Goal: Task Accomplishment & Management: Manage account settings

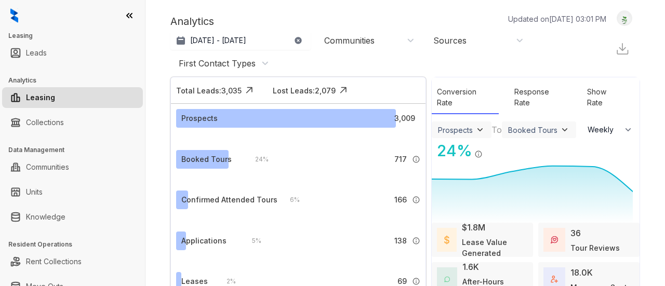
select select "******"
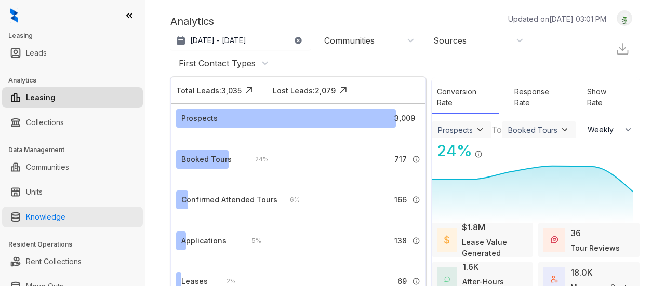
click at [49, 215] on link "Knowledge" at bounding box center [45, 217] width 39 height 21
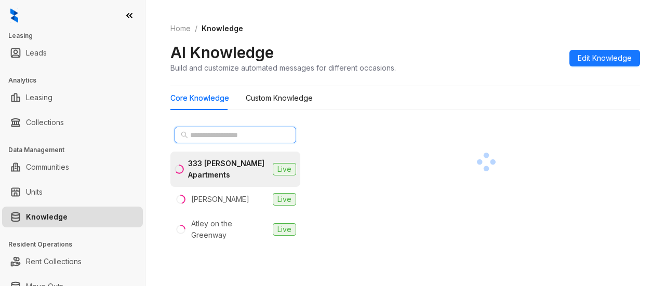
click at [229, 134] on input "text" at bounding box center [235, 134] width 91 height 11
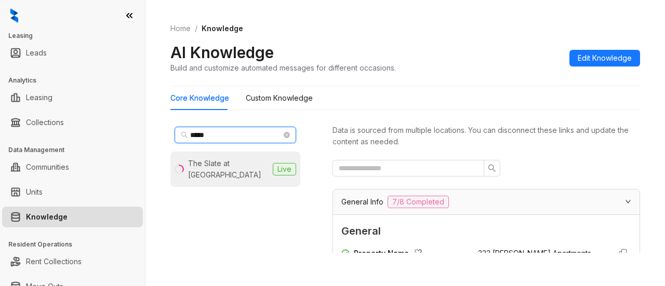
type input "*****"
click at [254, 160] on div "The Slate at [GEOGRAPHIC_DATA]" at bounding box center [228, 169] width 81 height 23
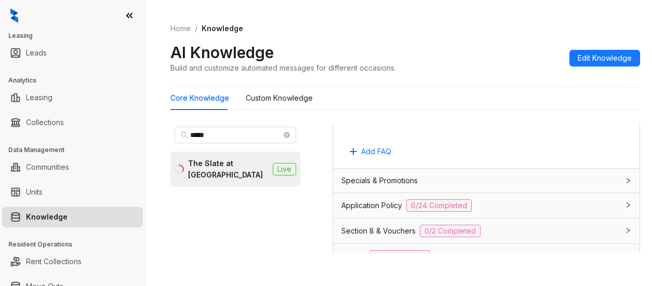
scroll to position [725, 0]
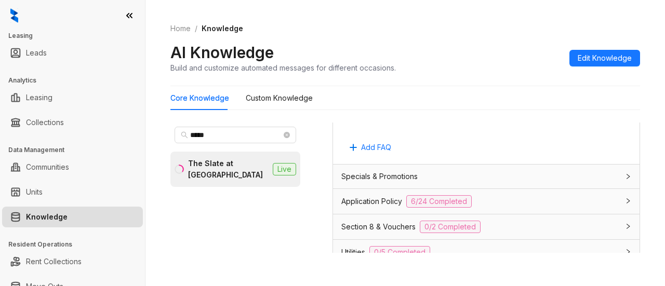
click at [446, 182] on div "Specials & Promotions" at bounding box center [479, 176] width 277 height 11
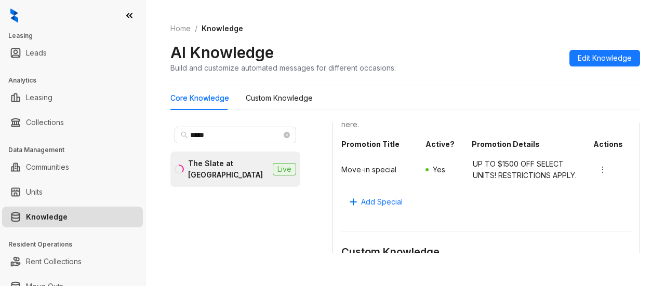
scroll to position [921, 0]
click at [594, 178] on button "button" at bounding box center [602, 169] width 17 height 17
click at [585, 204] on span "Edit" at bounding box center [600, 205] width 37 height 11
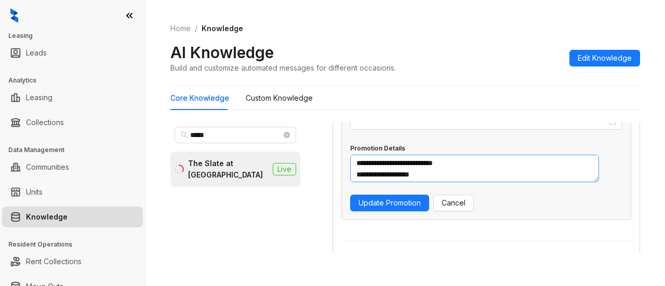
scroll to position [1113, 0]
drag, startPoint x: 467, startPoint y: 184, endPoint x: 307, endPoint y: 179, distance: 160.6
click at [307, 179] on div "***** The Slate at [GEOGRAPHIC_DATA] Live Data is sourced from multiple locatio…" at bounding box center [405, 189] width 470 height 143
type textarea "**********"
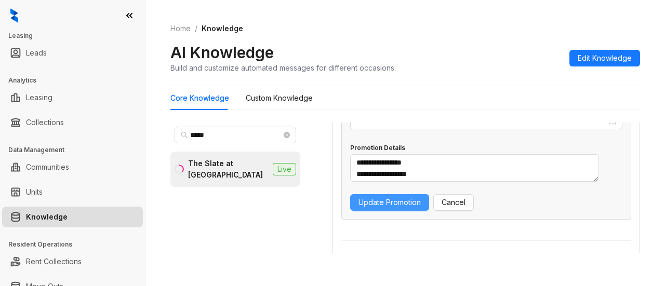
click at [387, 208] on span "Update Promotion" at bounding box center [389, 202] width 62 height 11
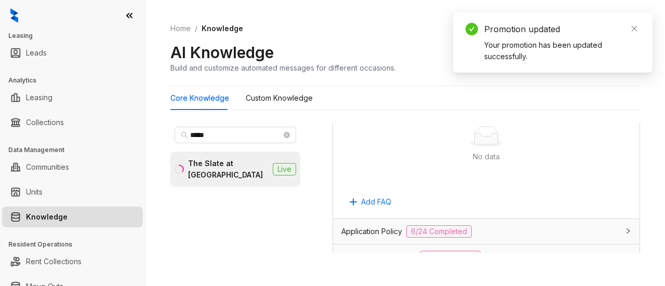
scroll to position [900, 0]
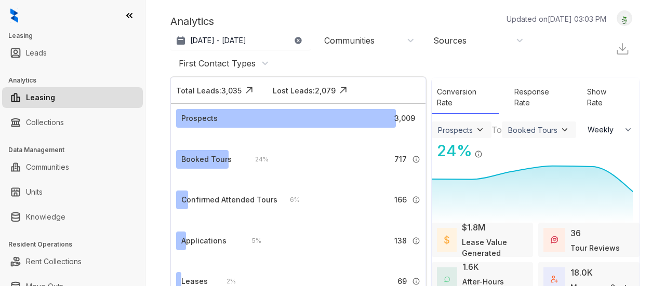
select select "******"
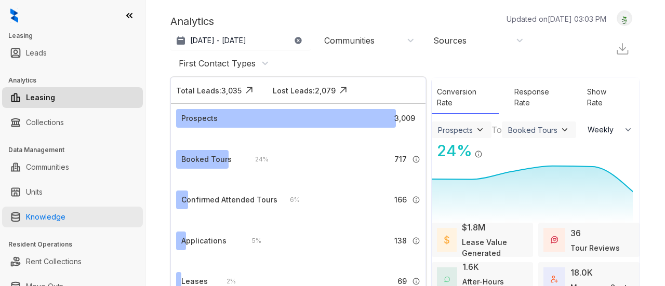
click at [65, 224] on link "Knowledge" at bounding box center [45, 217] width 39 height 21
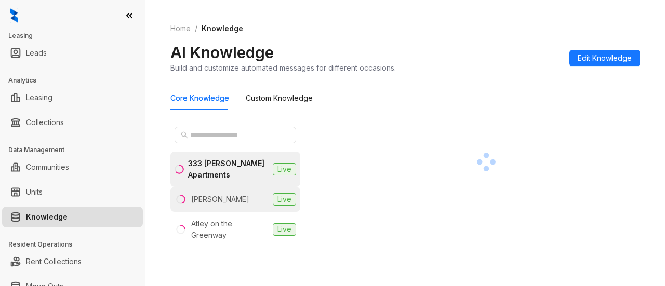
click at [225, 200] on div "[PERSON_NAME]" at bounding box center [220, 199] width 58 height 11
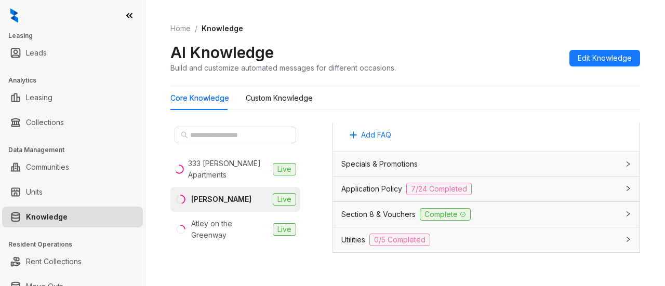
scroll to position [729, 0]
click at [449, 157] on div "Specials & Promotions" at bounding box center [479, 162] width 277 height 11
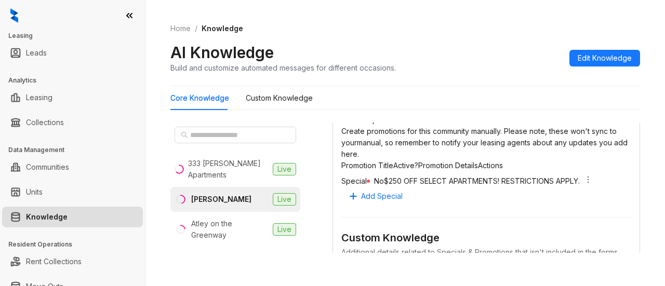
scroll to position [884, 0]
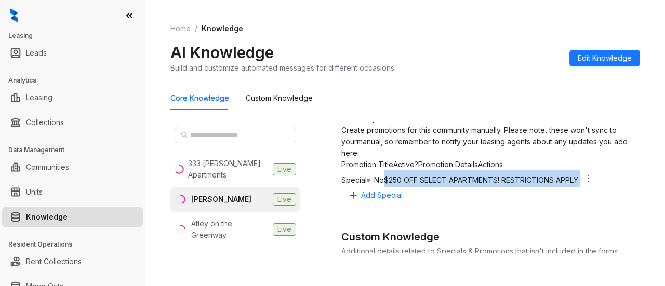
drag, startPoint x: 551, startPoint y: 201, endPoint x: 462, endPoint y: 179, distance: 91.4
click at [462, 179] on span "$250 OFF SELECT APARTMENTS! RESTRICTIONS APPLY." at bounding box center [482, 180] width 196 height 9
copy span "$250 OFF SELECT APARTMENTS! RESTRICTIONS APPLY."
click at [584, 183] on icon "more" at bounding box center [588, 179] width 8 height 8
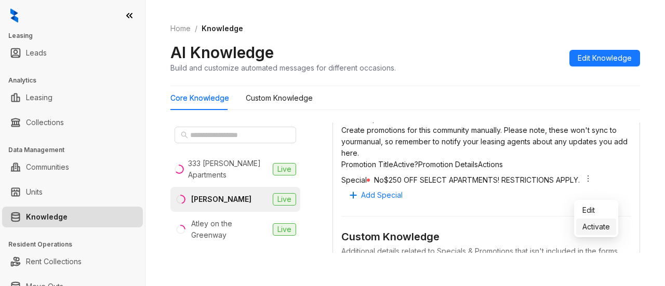
click at [592, 226] on span "Activate" at bounding box center [596, 226] width 28 height 11
